Goal: Information Seeking & Learning: Learn about a topic

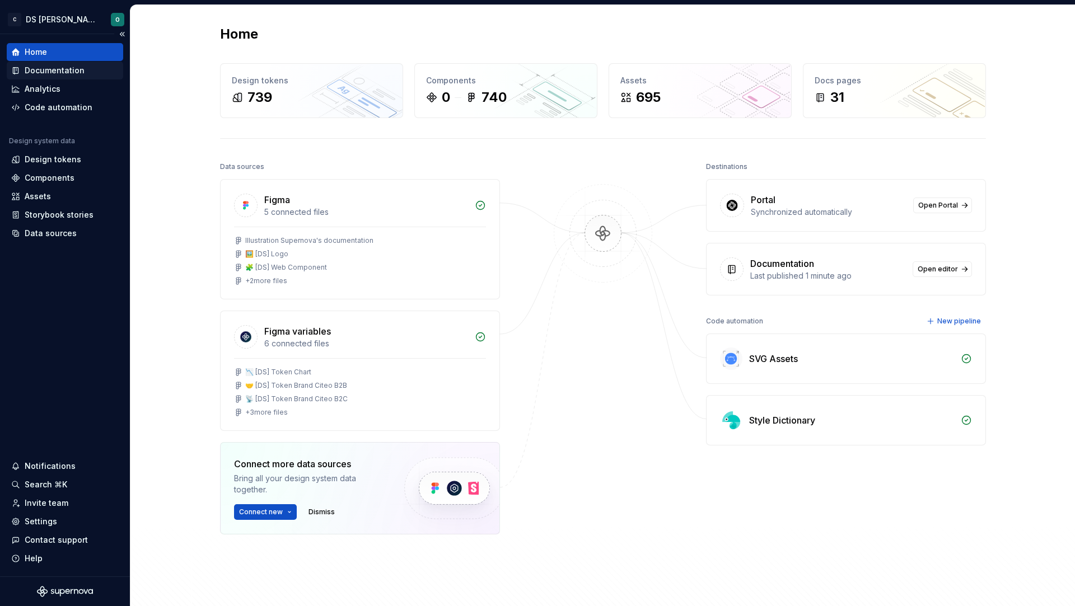
click at [73, 66] on div "Documentation" at bounding box center [55, 70] width 60 height 11
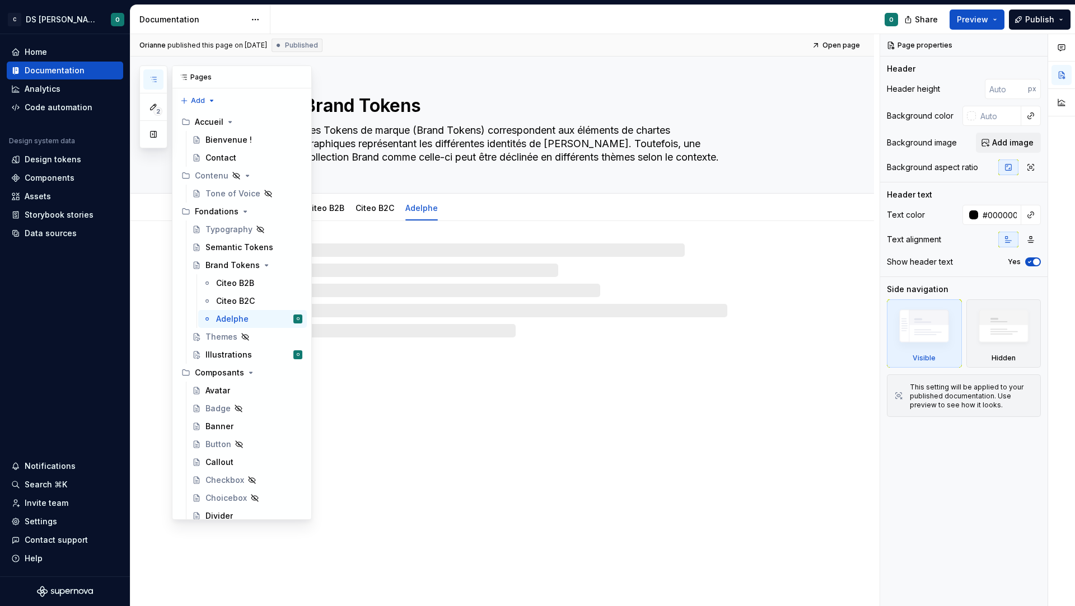
click at [151, 71] on button "button" at bounding box center [153, 79] width 20 height 20
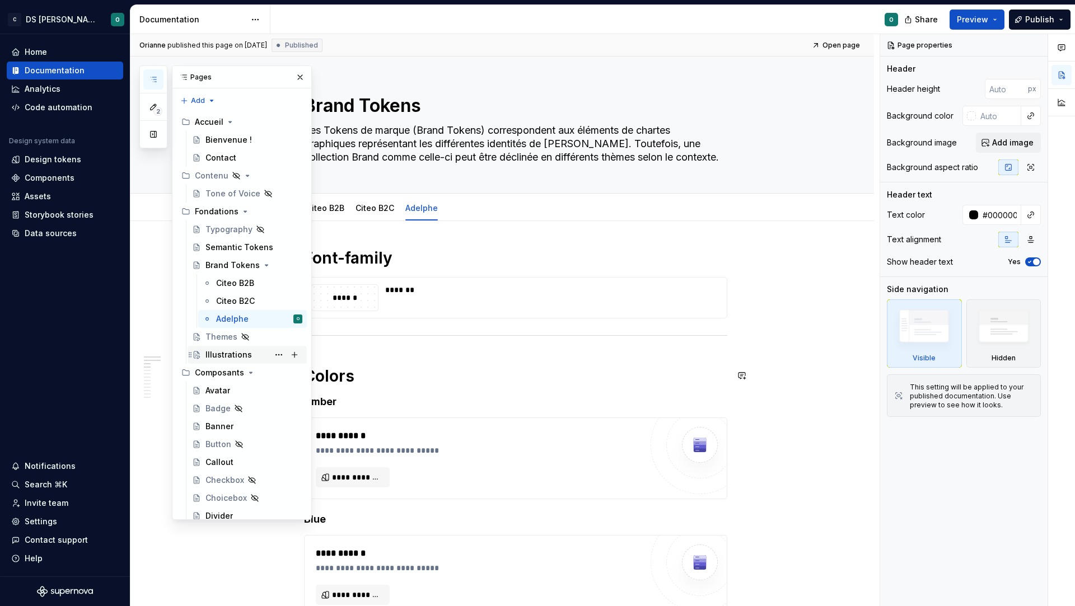
click at [256, 361] on div "Illustrations O" at bounding box center [253, 355] width 97 height 16
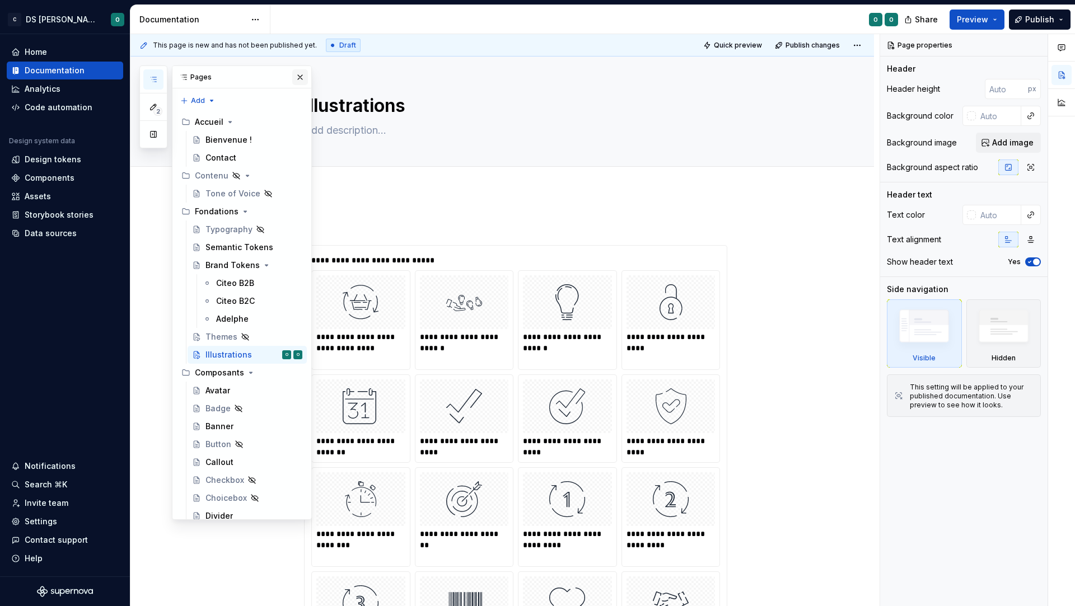
click at [299, 80] on button "button" at bounding box center [300, 77] width 16 height 16
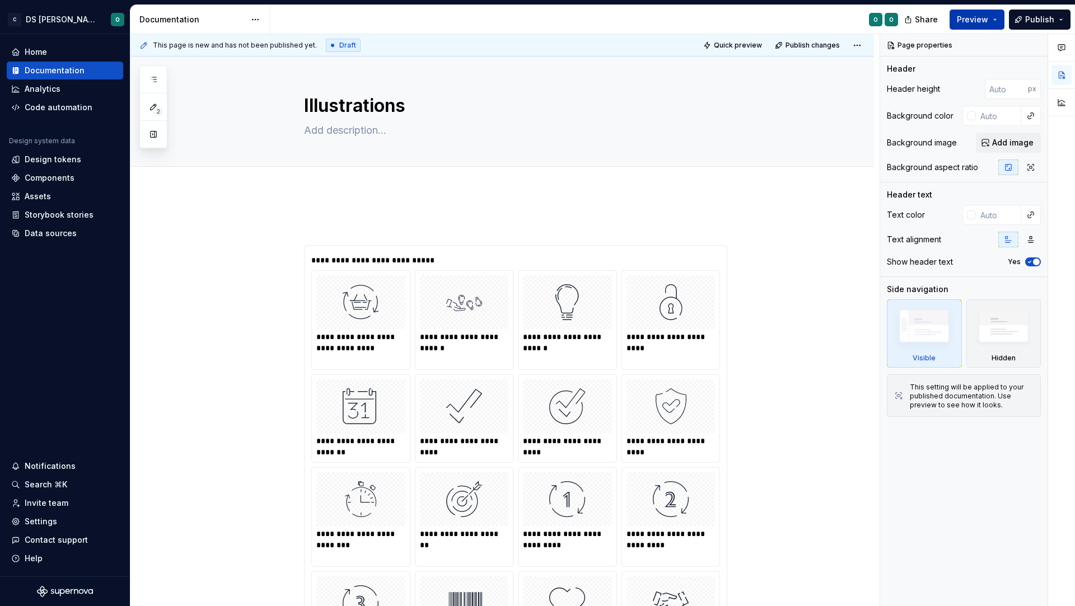
click at [988, 17] on span "Preview" at bounding box center [972, 19] width 31 height 11
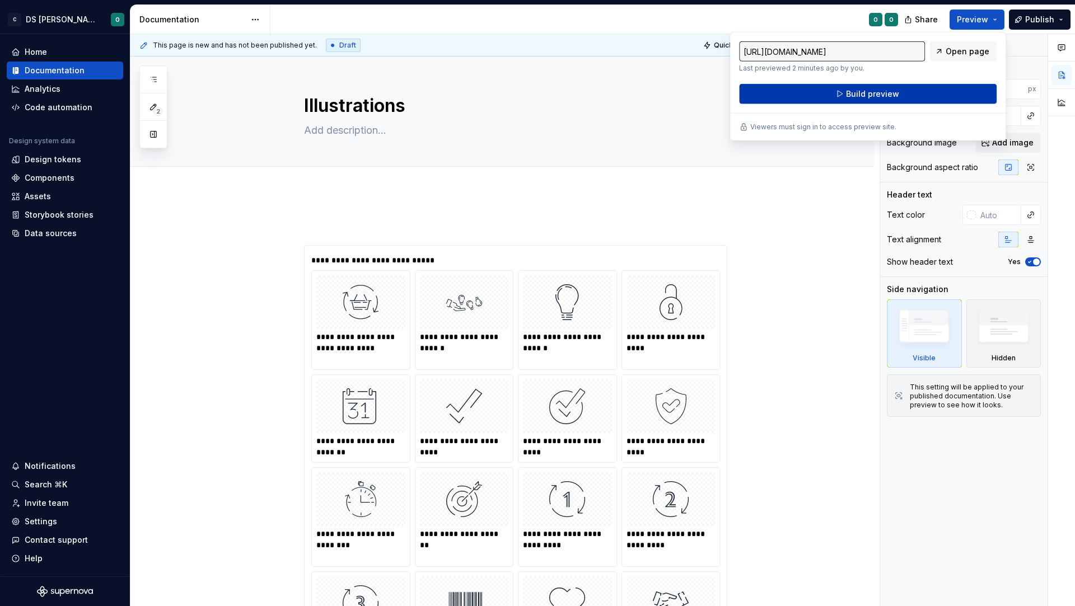
click at [875, 88] on span "Build preview" at bounding box center [872, 93] width 53 height 11
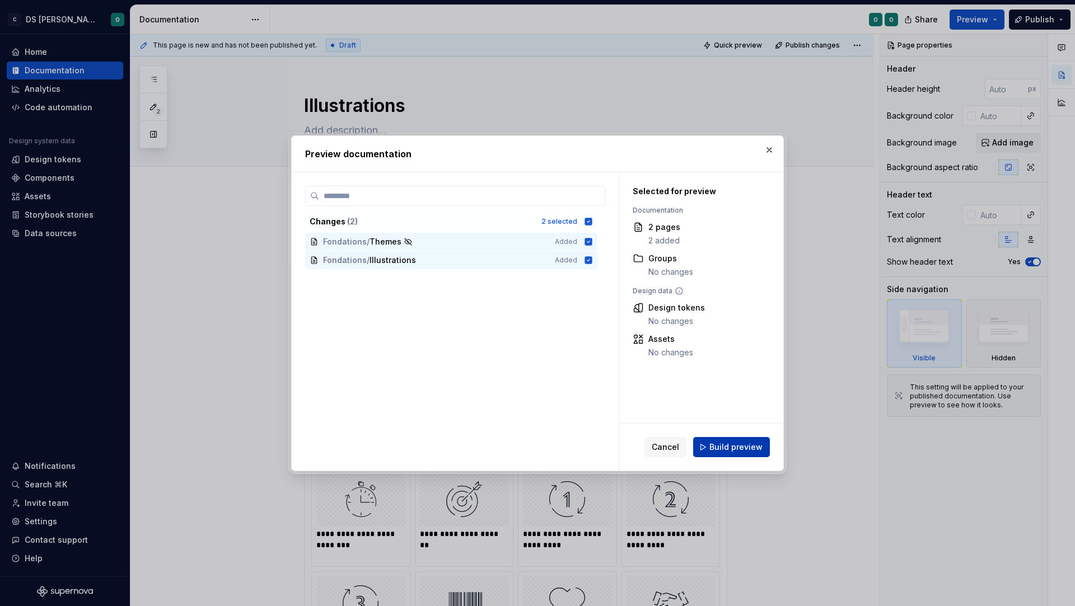
click at [740, 437] on button "Build preview" at bounding box center [731, 447] width 77 height 20
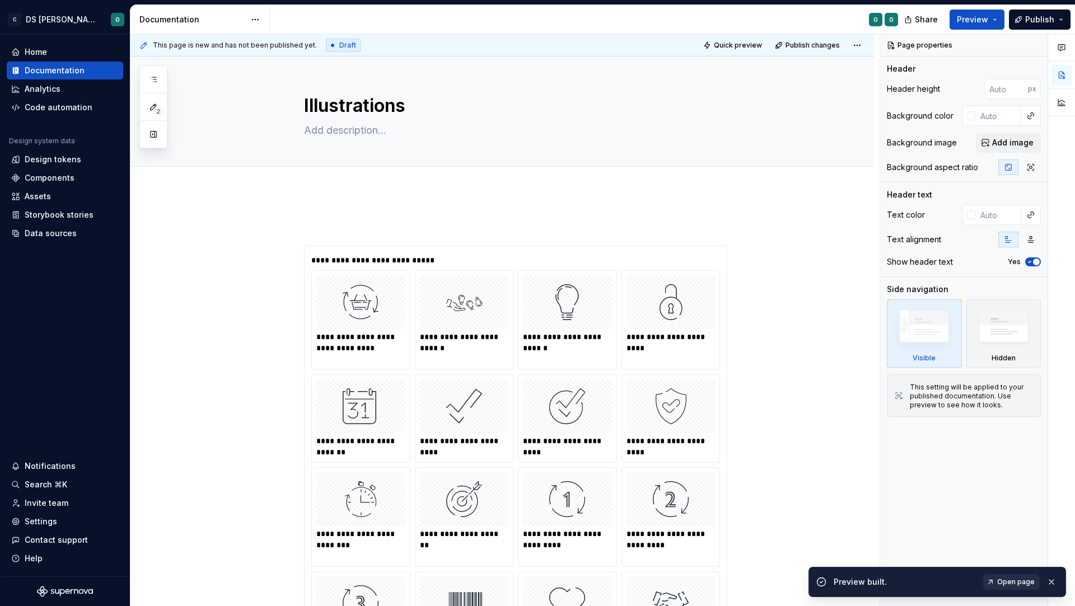
click at [1012, 580] on span "Open page" at bounding box center [1015, 582] width 37 height 9
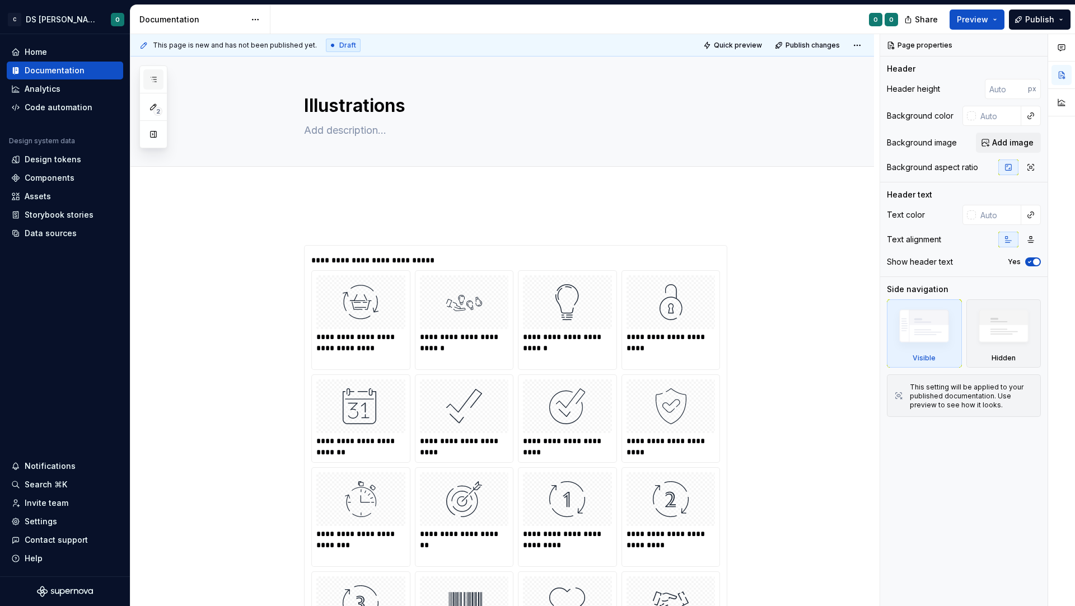
click at [160, 82] on button "button" at bounding box center [153, 79] width 20 height 20
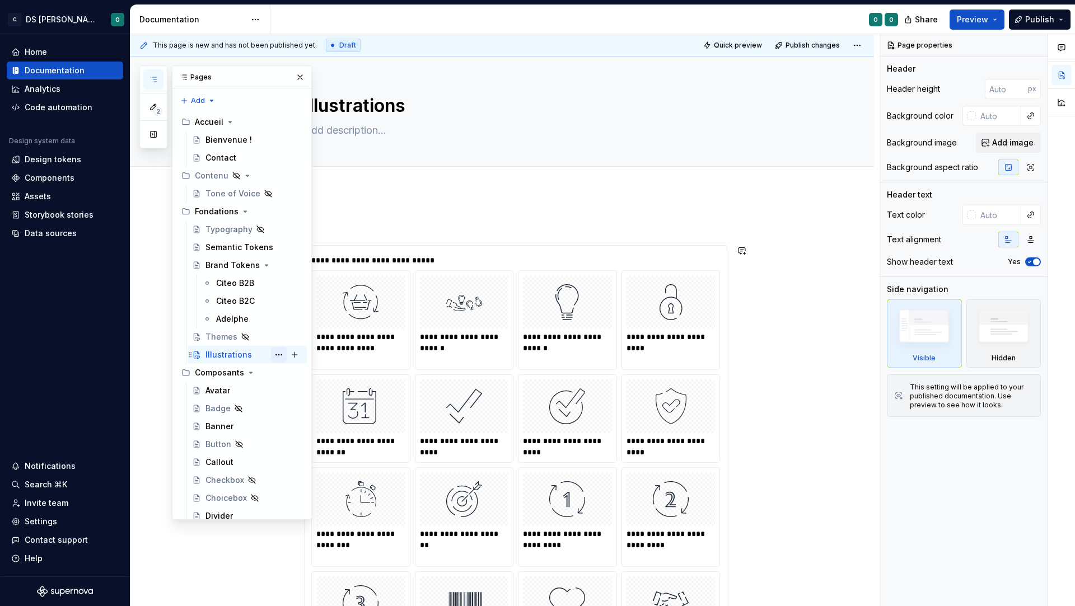
click at [271, 354] on button "Page tree" at bounding box center [279, 355] width 16 height 16
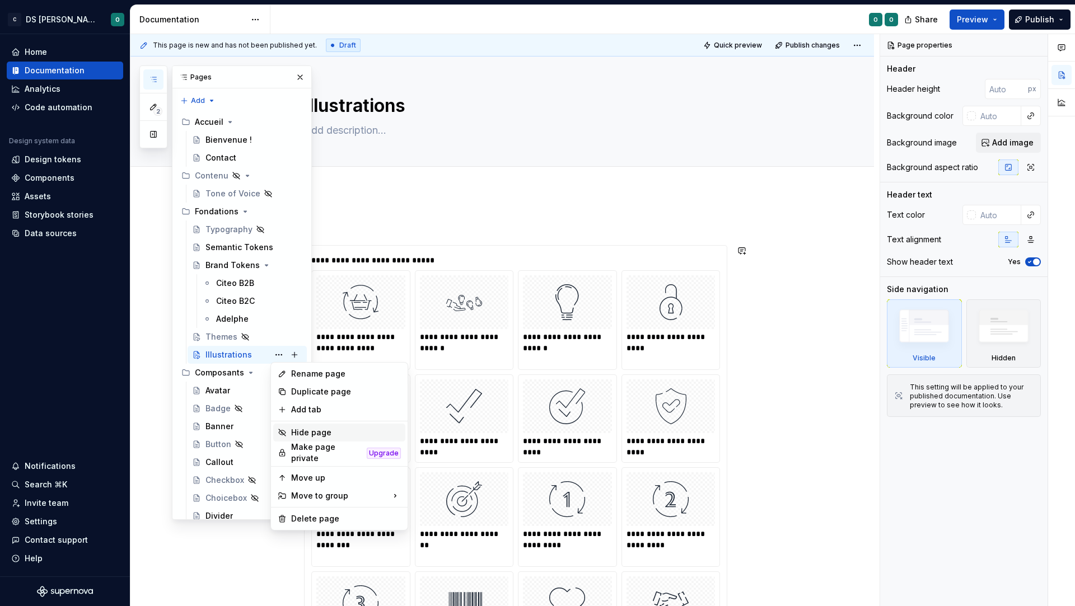
click at [349, 434] on div "Hide page" at bounding box center [346, 432] width 110 height 11
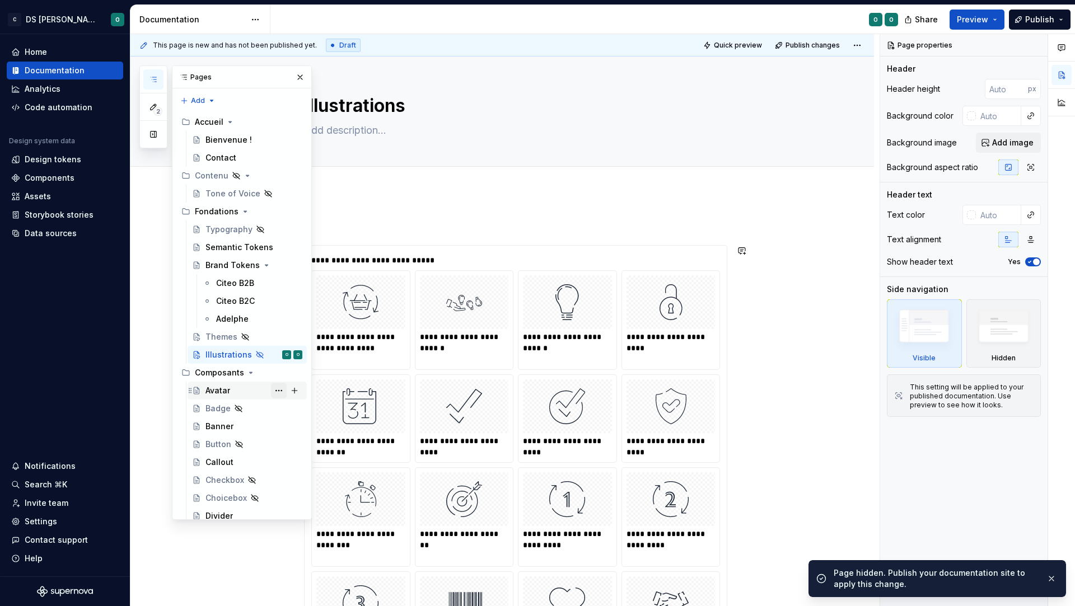
click at [277, 386] on button "Page tree" at bounding box center [279, 391] width 16 height 16
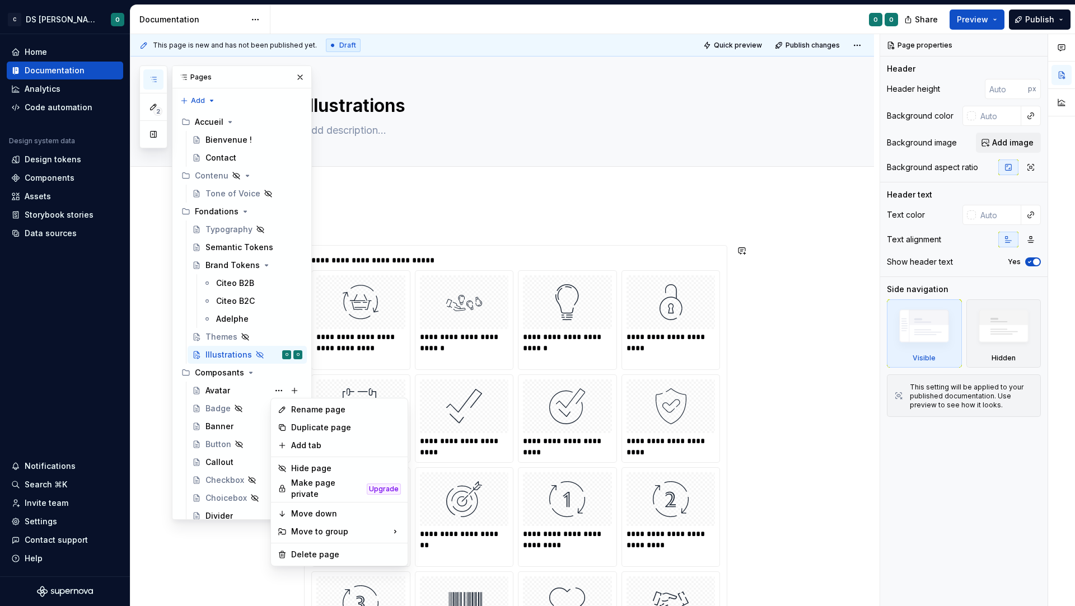
click at [824, 372] on html "C DS Citeo O Home Documentation Analytics Code automation Design system data De…" at bounding box center [537, 303] width 1075 height 606
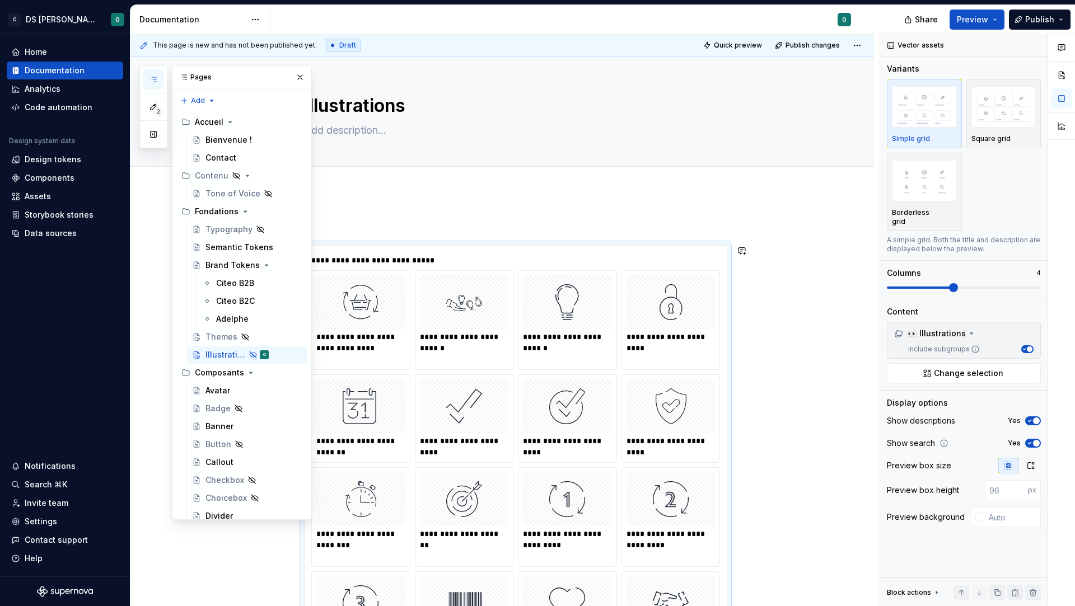
type textarea "*"
type textarea "Illustrations"
type textarea "*"
type textarea "Illustrations C"
type textarea "*"
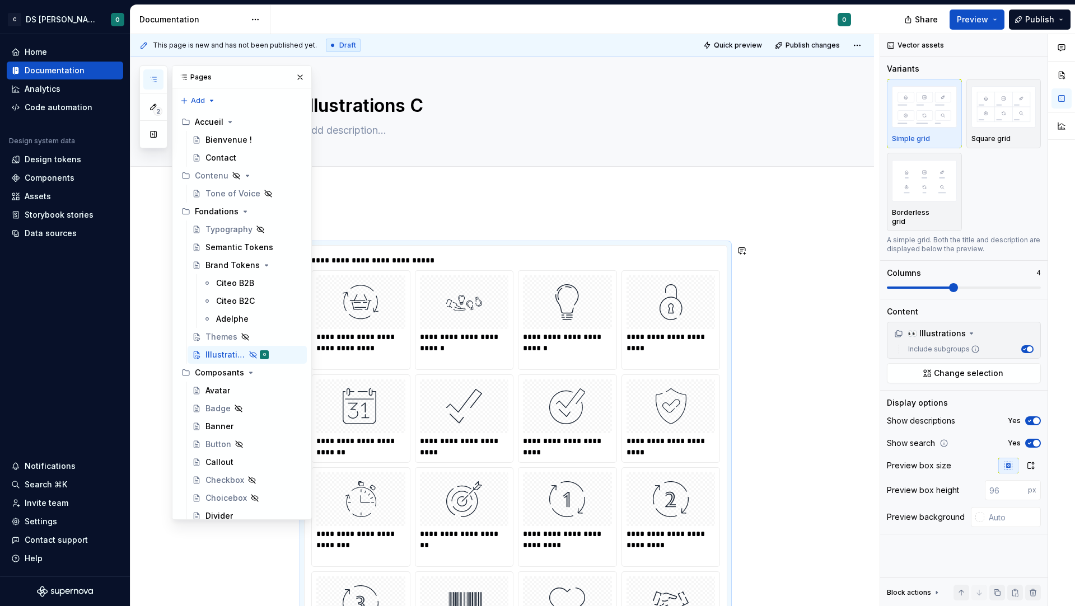
type textarea "Illustrations Ci"
type textarea "*"
type textarea "Illustrations Cit"
type textarea "*"
type textarea "Illustrations Cite"
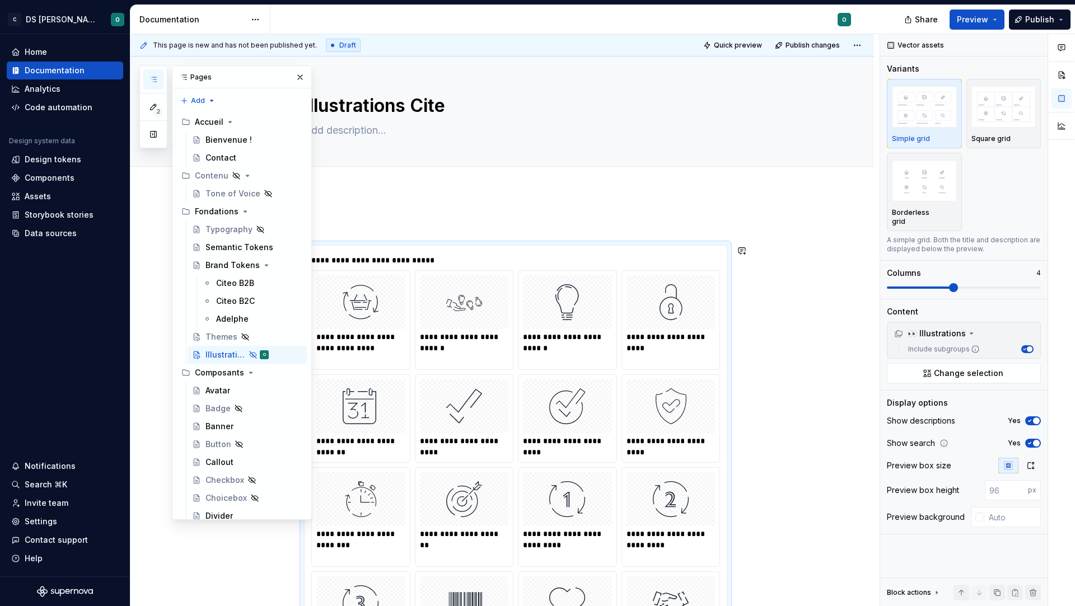
type textarea "*"
type textarea "Illustrations Citeo"
type textarea "*"
type textarea "Illustrations Citeo"
type textarea "*"
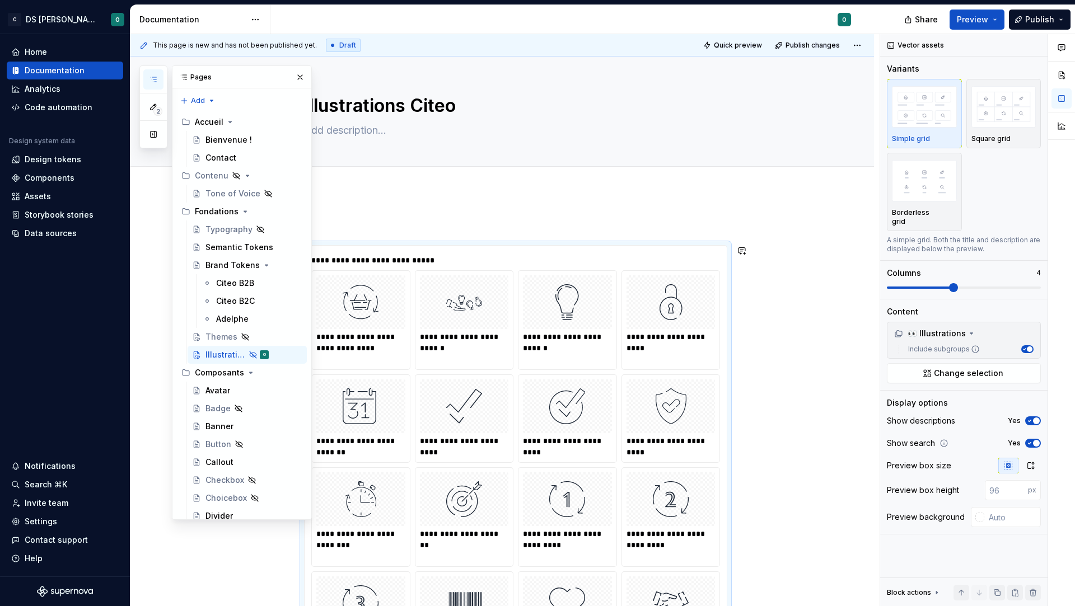
type textarea "Illustrations Citeo"
type textarea "*"
type textarea "Illustrations Cite"
type textarea "*"
type textarea "Illustrations Cit"
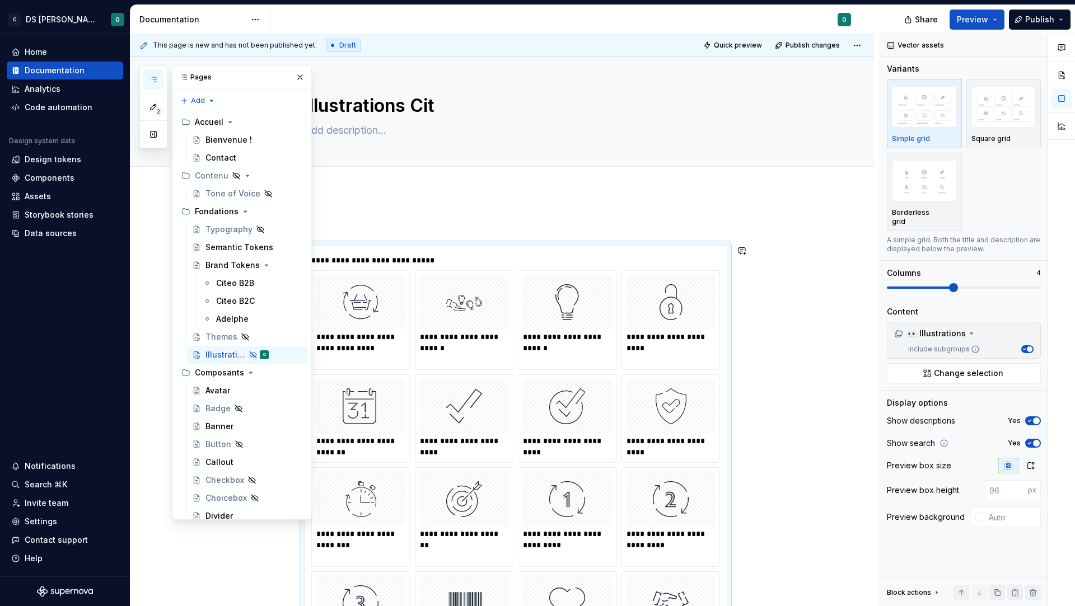
type textarea "*"
type textarea "Illustrations Ci"
type textarea "*"
type textarea "Illustrations C"
type textarea "*"
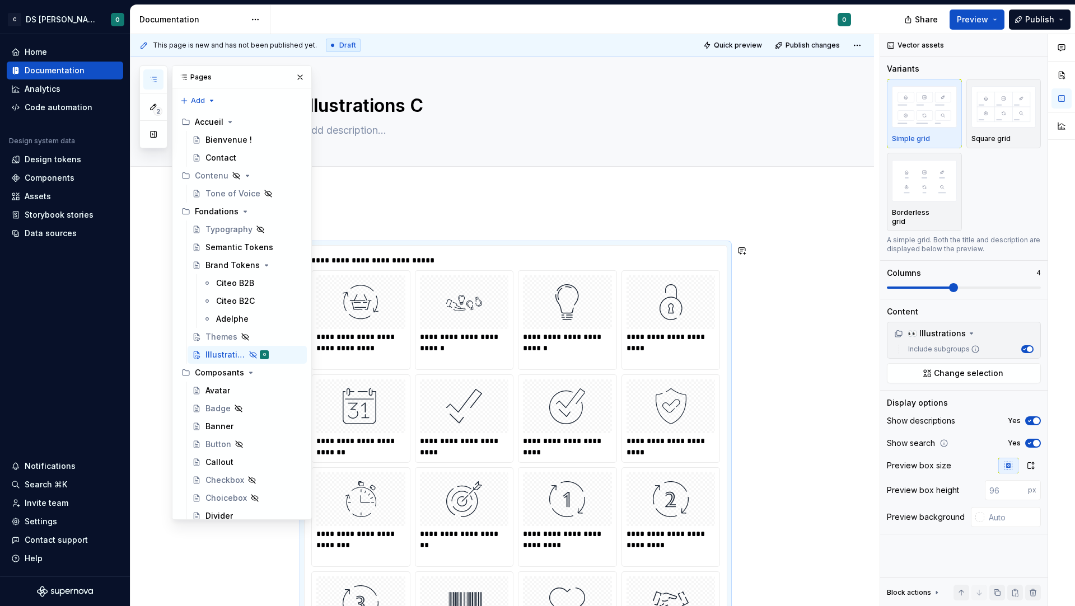
type textarea "Illustrations"
type textarea "*"
type textarea "Illustrations"
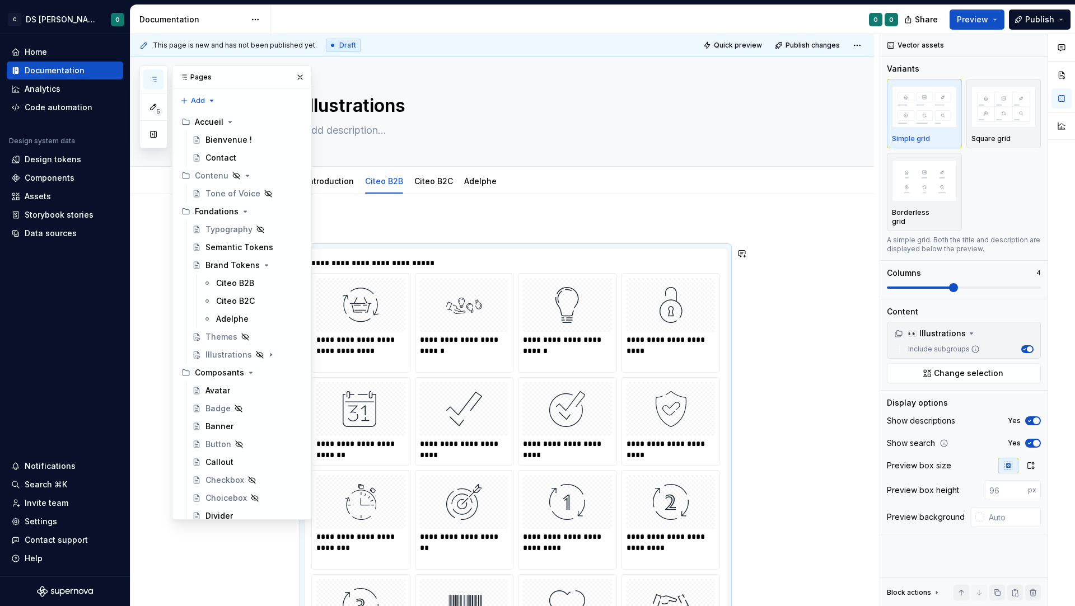
type textarea "*"
